Goal: Check status

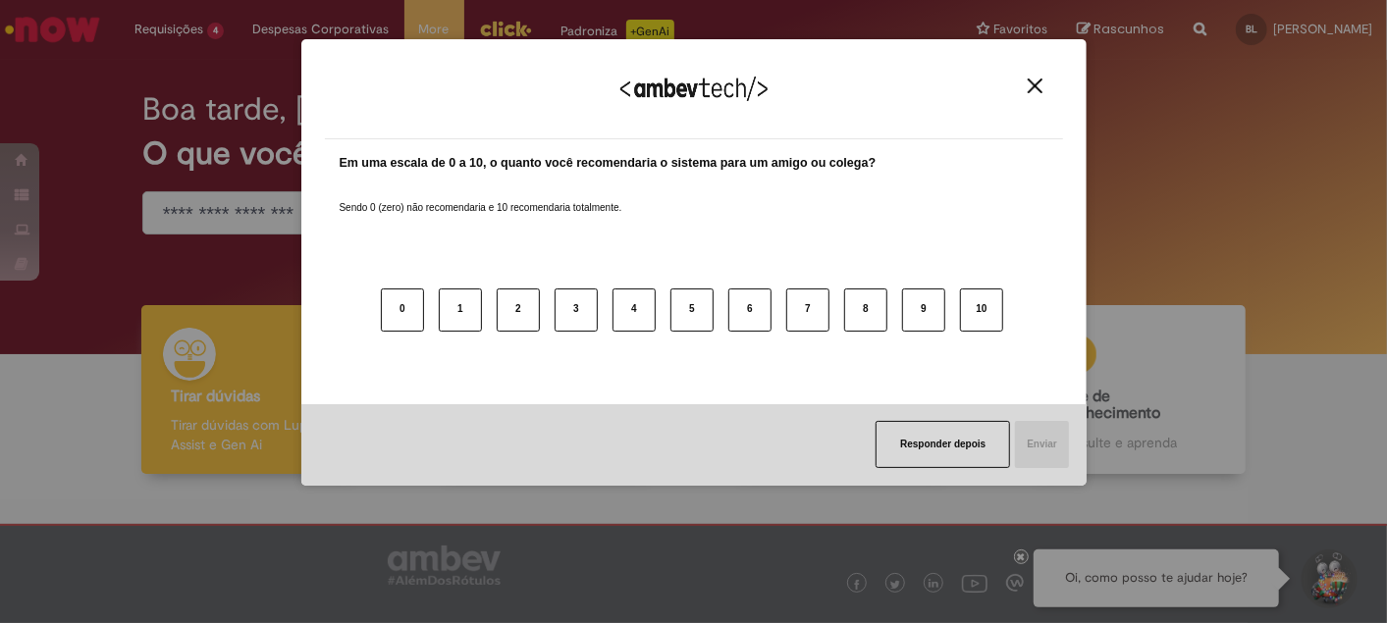
click at [1042, 80] on button "Close" at bounding box center [1035, 86] width 27 height 17
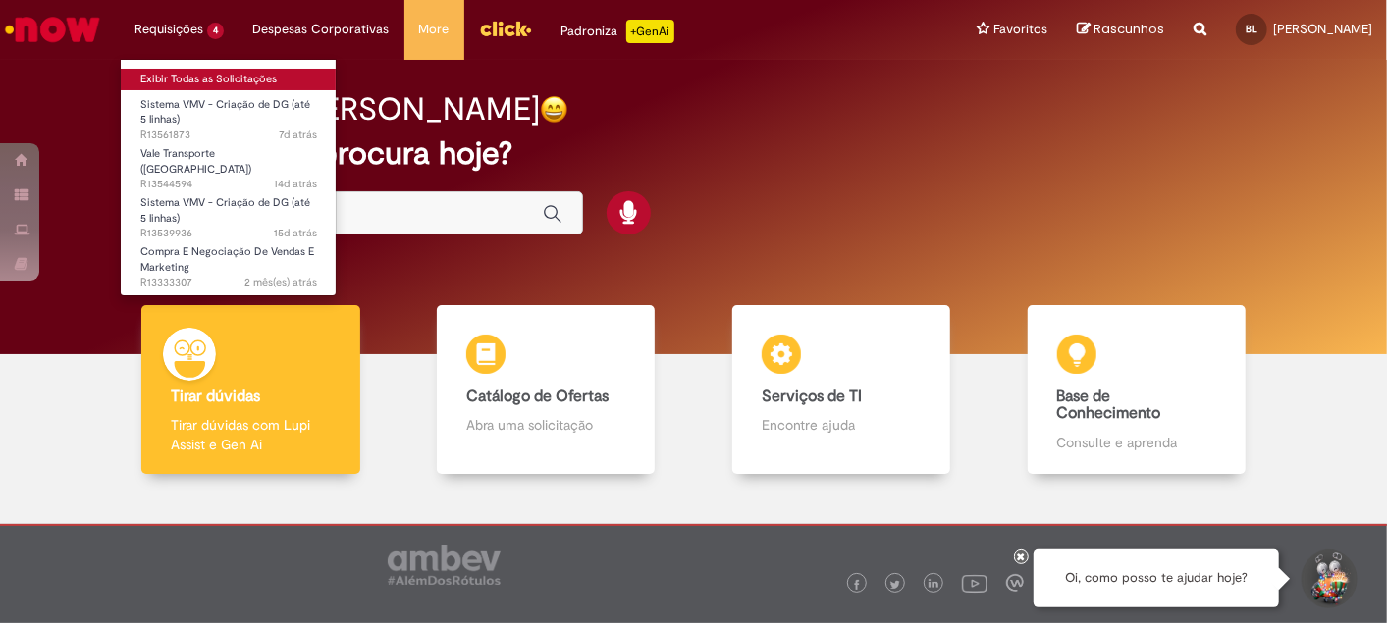
click at [224, 80] on link "Exibir Todas as Solicitações" at bounding box center [229, 80] width 216 height 22
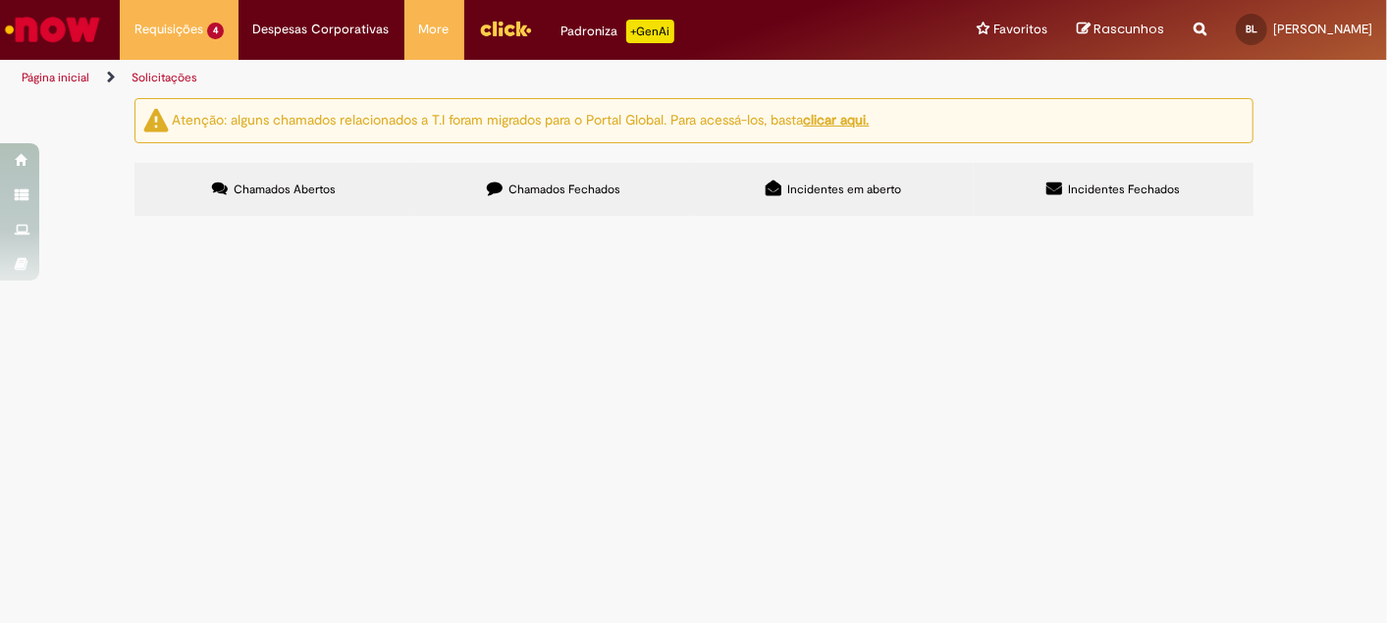
click at [0, 0] on span "Valor referente aos disparos de whatsapp" at bounding box center [0, 0] width 0 height 0
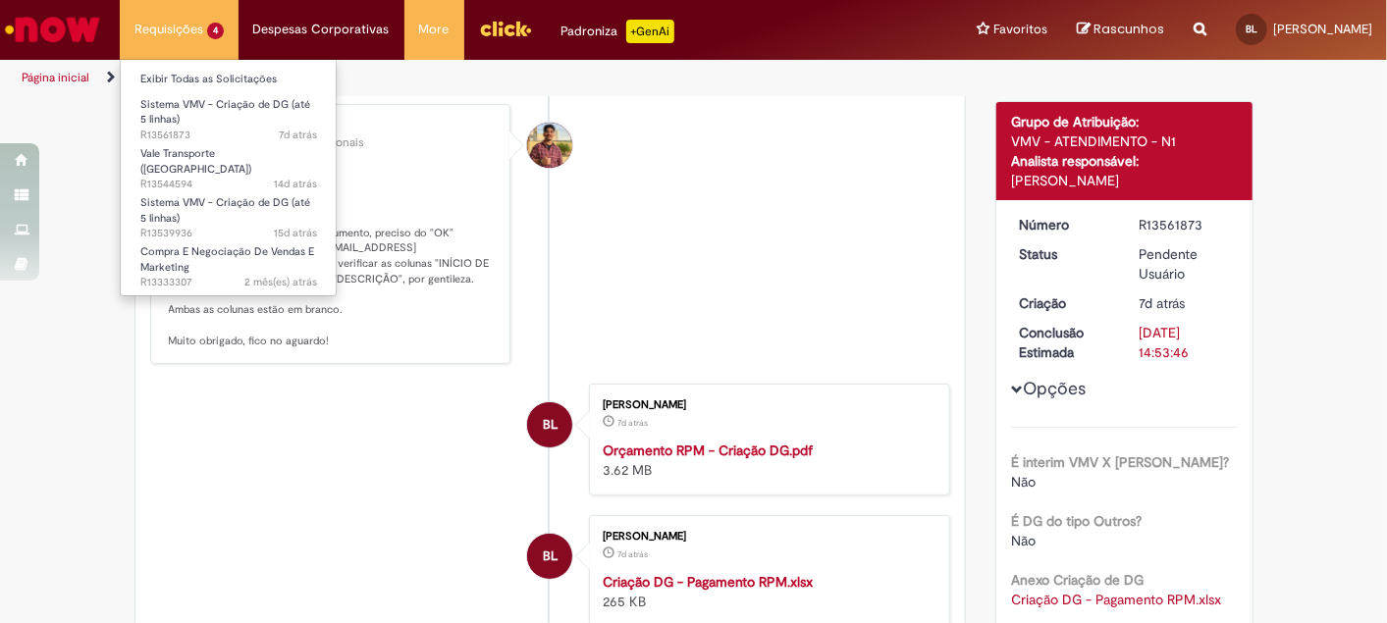
scroll to position [260, 0]
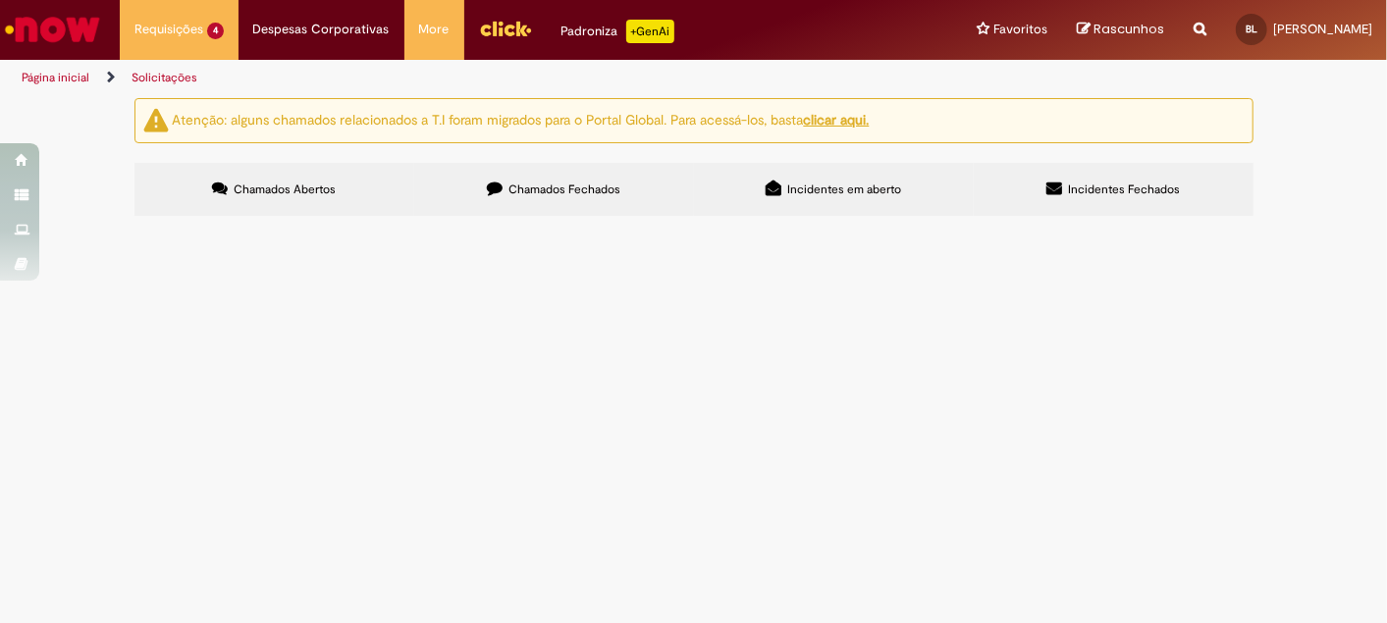
click at [0, 0] on span "Pagamento para a platafoma Braze em relação a disparos de WhatsApp." at bounding box center [0, 0] width 0 height 0
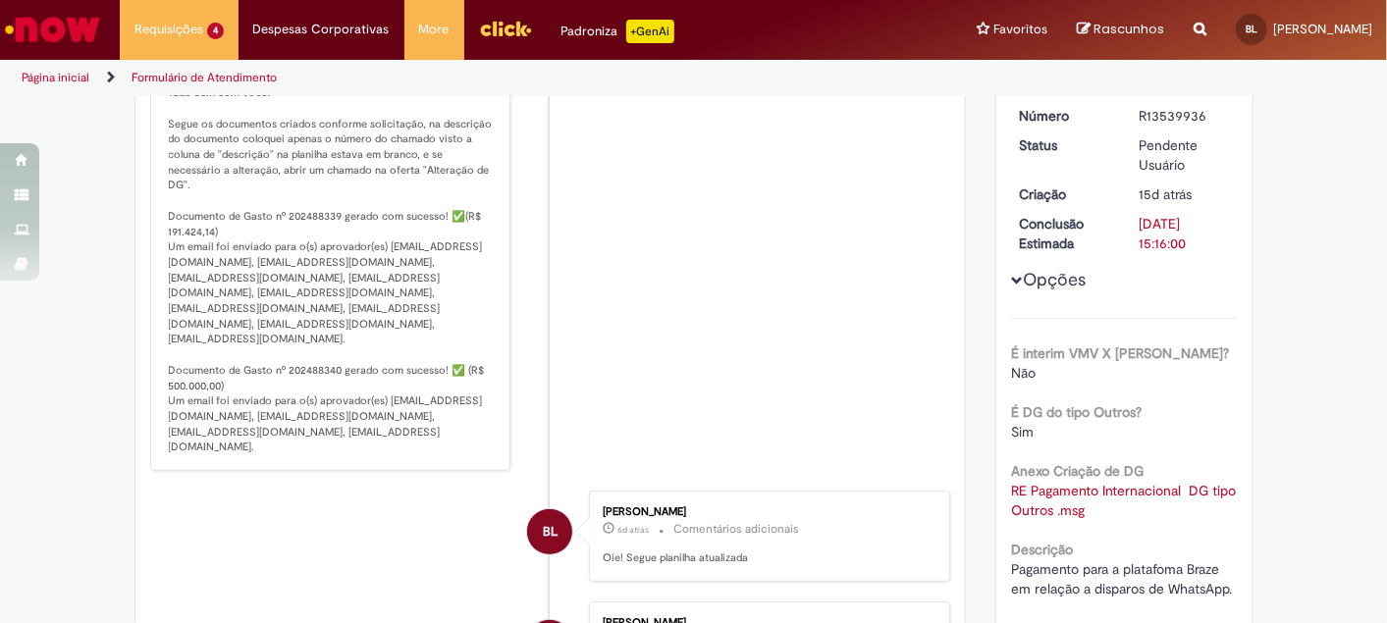
scroll to position [370, 0]
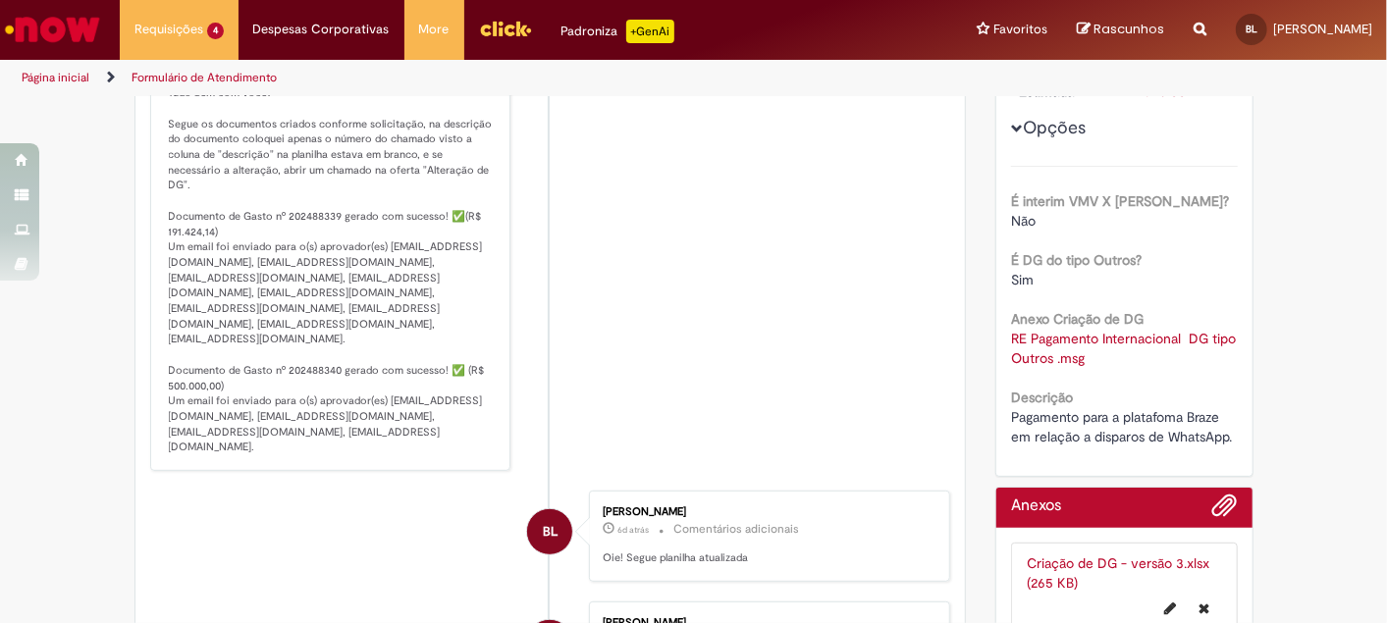
click at [299, 347] on p "Bom dia, [PERSON_NAME]! Tudo bem com você? Segue os documentos criados conforme…" at bounding box center [332, 255] width 327 height 400
drag, startPoint x: 299, startPoint y: 347, endPoint x: 221, endPoint y: 355, distance: 78.9
click at [252, 359] on p "Bom dia, [PERSON_NAME]! Tudo bem com você? Segue os documentos criados conforme…" at bounding box center [332, 255] width 327 height 400
drag, startPoint x: 157, startPoint y: 346, endPoint x: 331, endPoint y: 349, distance: 173.8
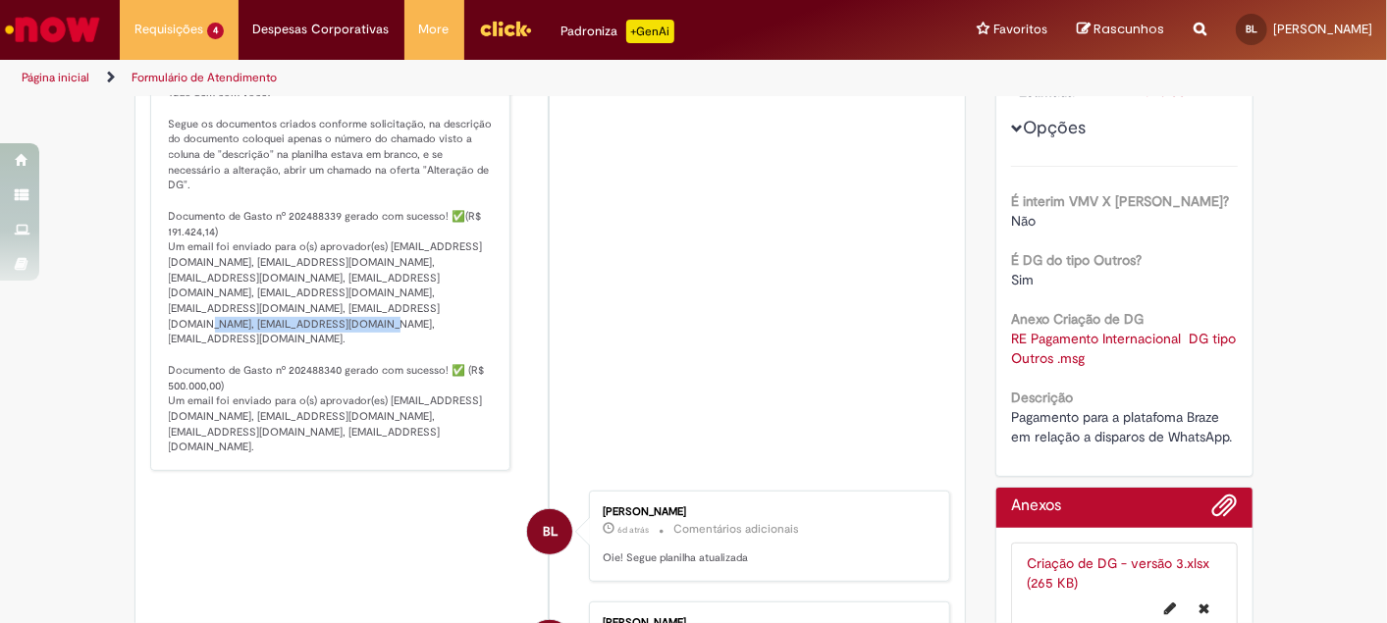
click at [331, 349] on div "[PERSON_NAME] 6d atrás 6 dias atrás Comentários adicionais Bom dia, [PERSON_NAM…" at bounding box center [330, 233] width 349 height 464
copy p "Documento de Gasto nº 202488340"
drag, startPoint x: 156, startPoint y: 208, endPoint x: 334, endPoint y: 216, distance: 177.8
click at [334, 216] on div "[PERSON_NAME] 6d atrás 6 dias atrás Comentários adicionais Bom dia, [PERSON_NAM…" at bounding box center [330, 233] width 349 height 464
copy p "Documento de Gasto nº 202488339"
